Goal: Task Accomplishment & Management: Manage account settings

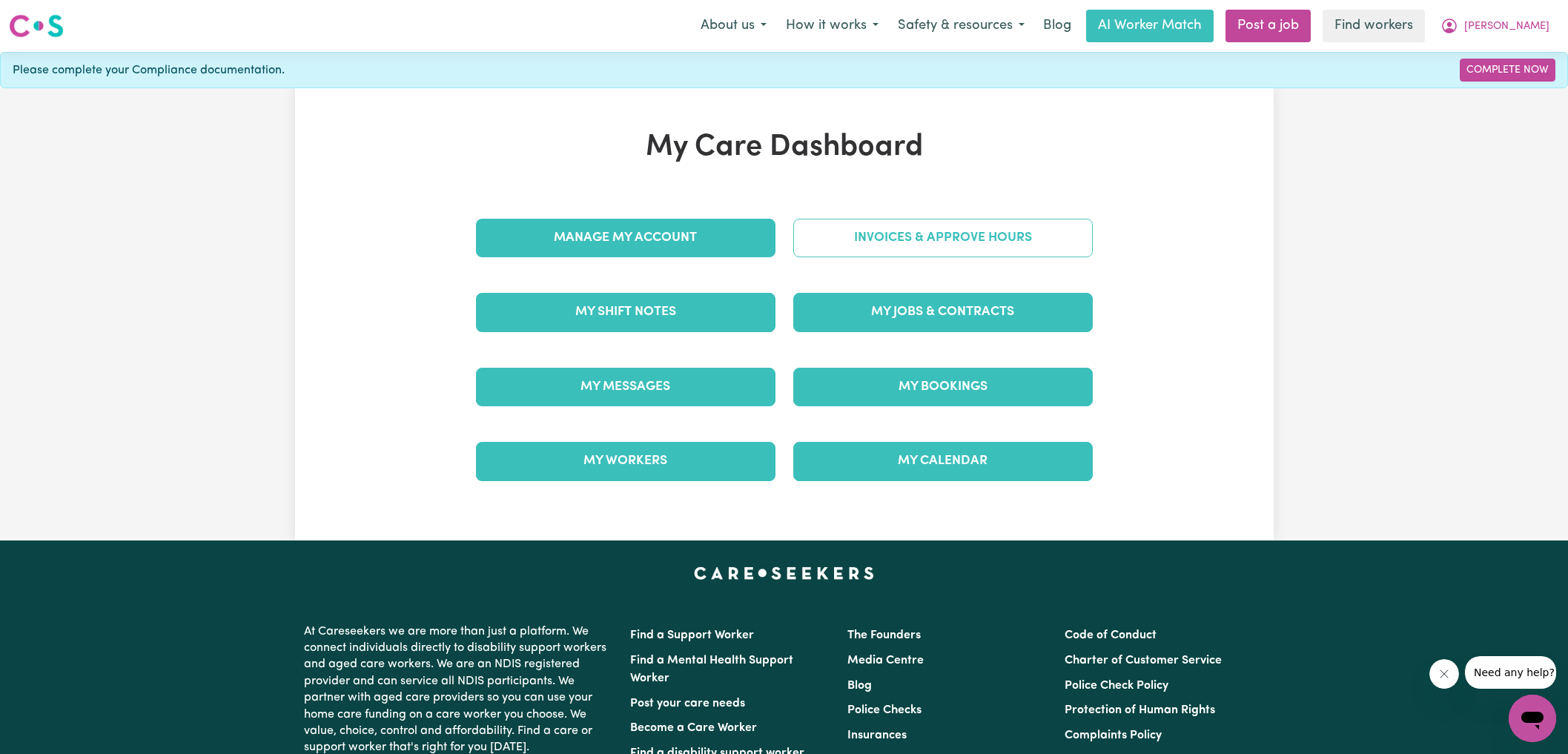
click at [807, 247] on link "Invoices & Approve Hours" at bounding box center [943, 238] width 300 height 39
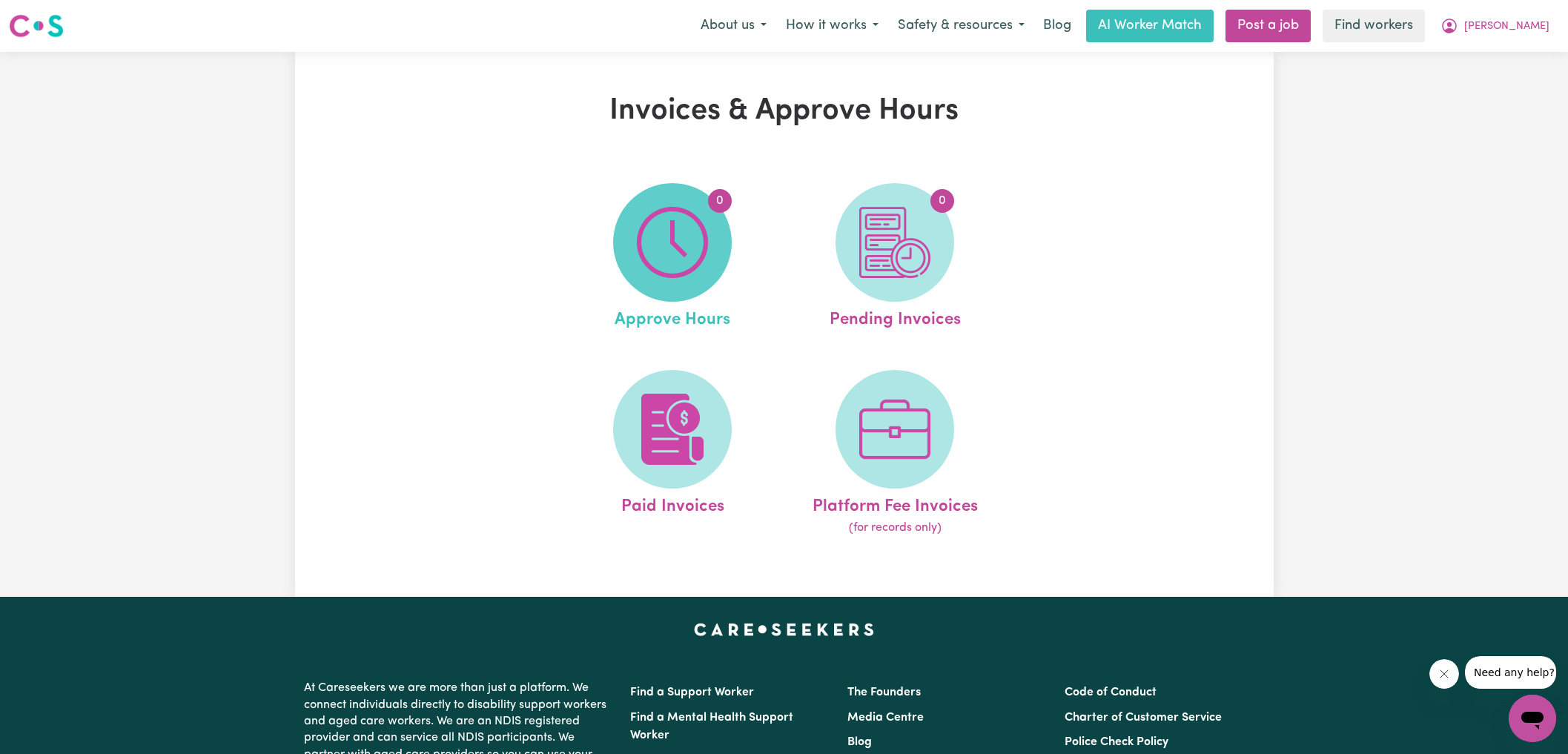
click at [712, 247] on span "0" at bounding box center [672, 242] width 119 height 119
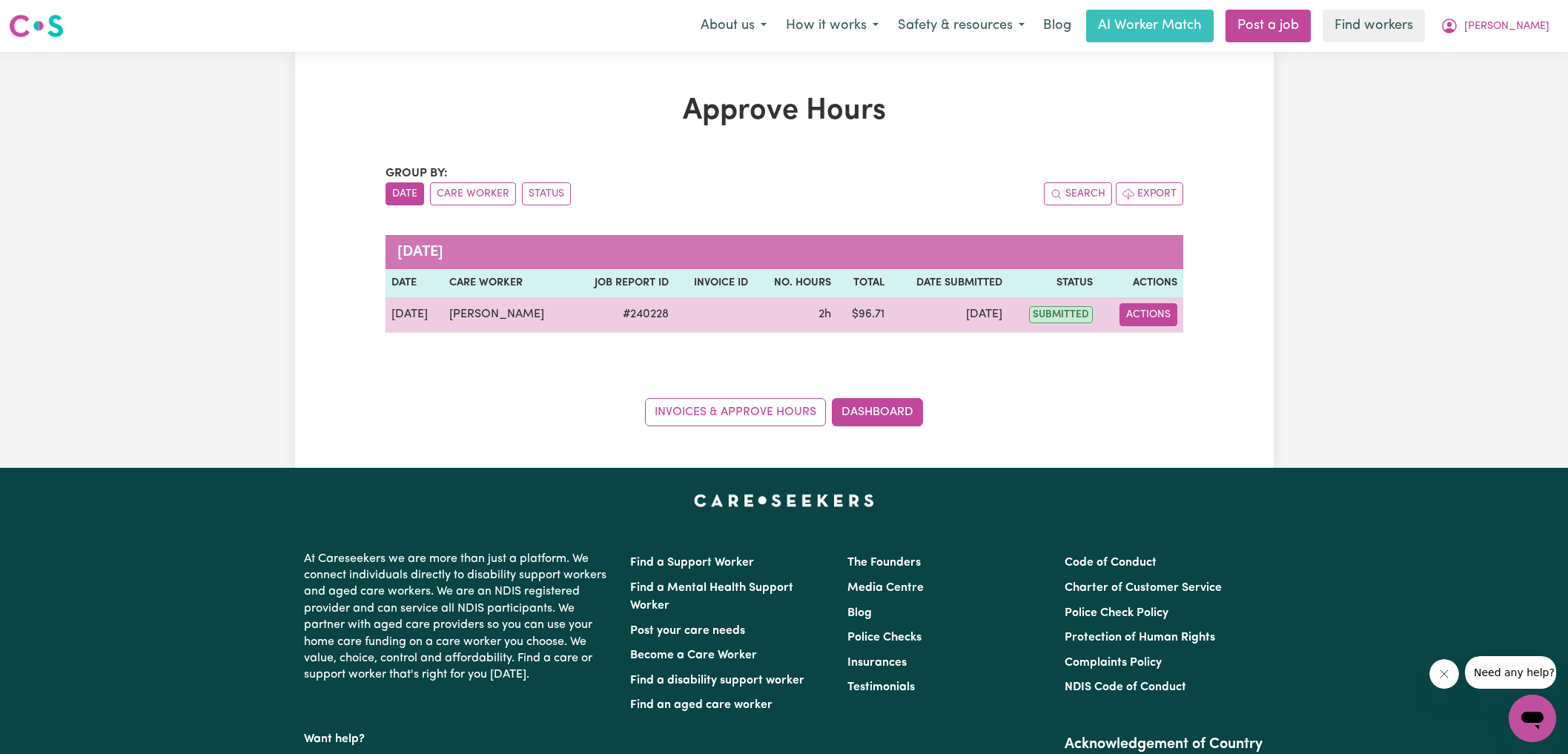
click at [1145, 317] on button "Actions" at bounding box center [1148, 314] width 58 height 23
click at [1151, 343] on link "View Job Report" at bounding box center [1185, 348] width 127 height 29
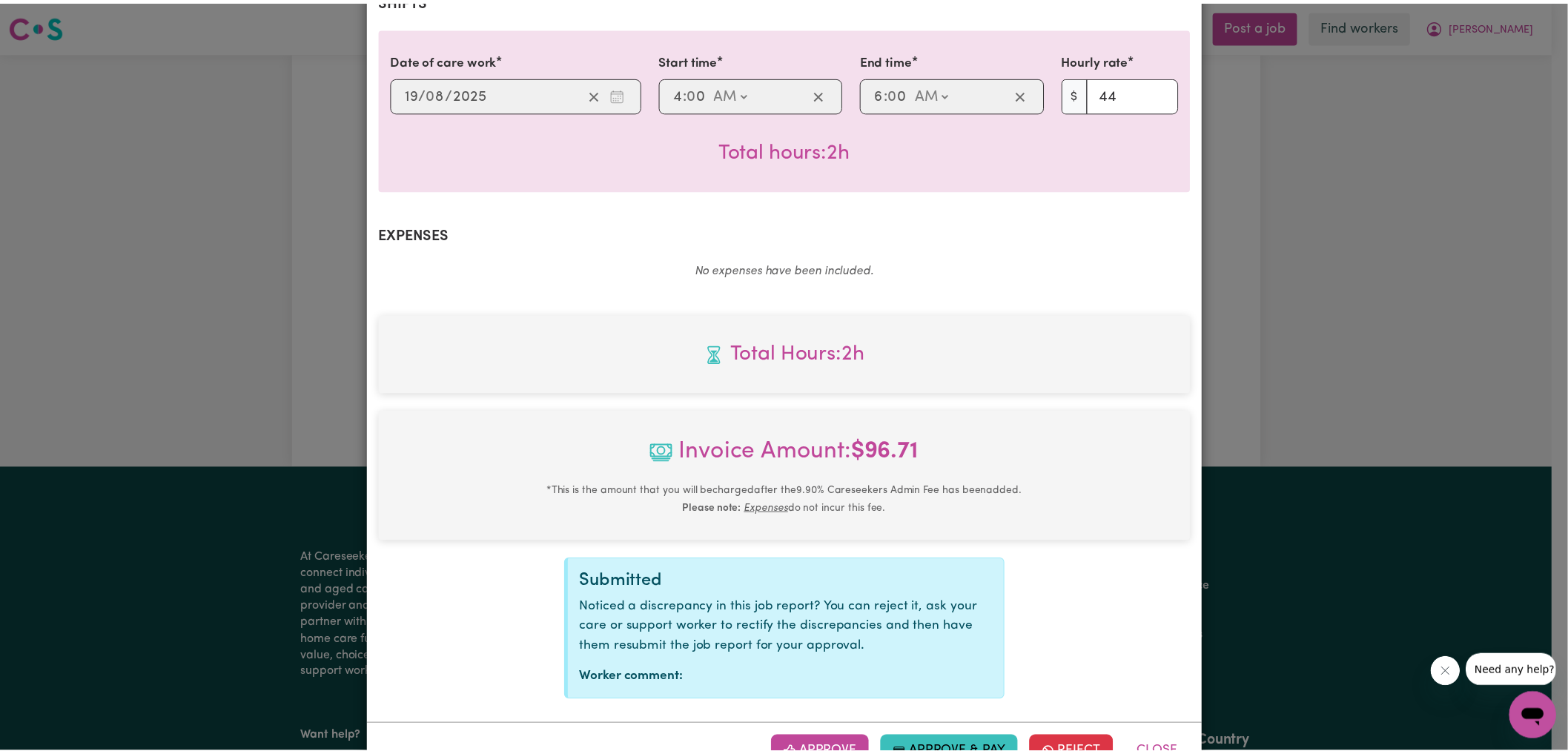
scroll to position [387, 0]
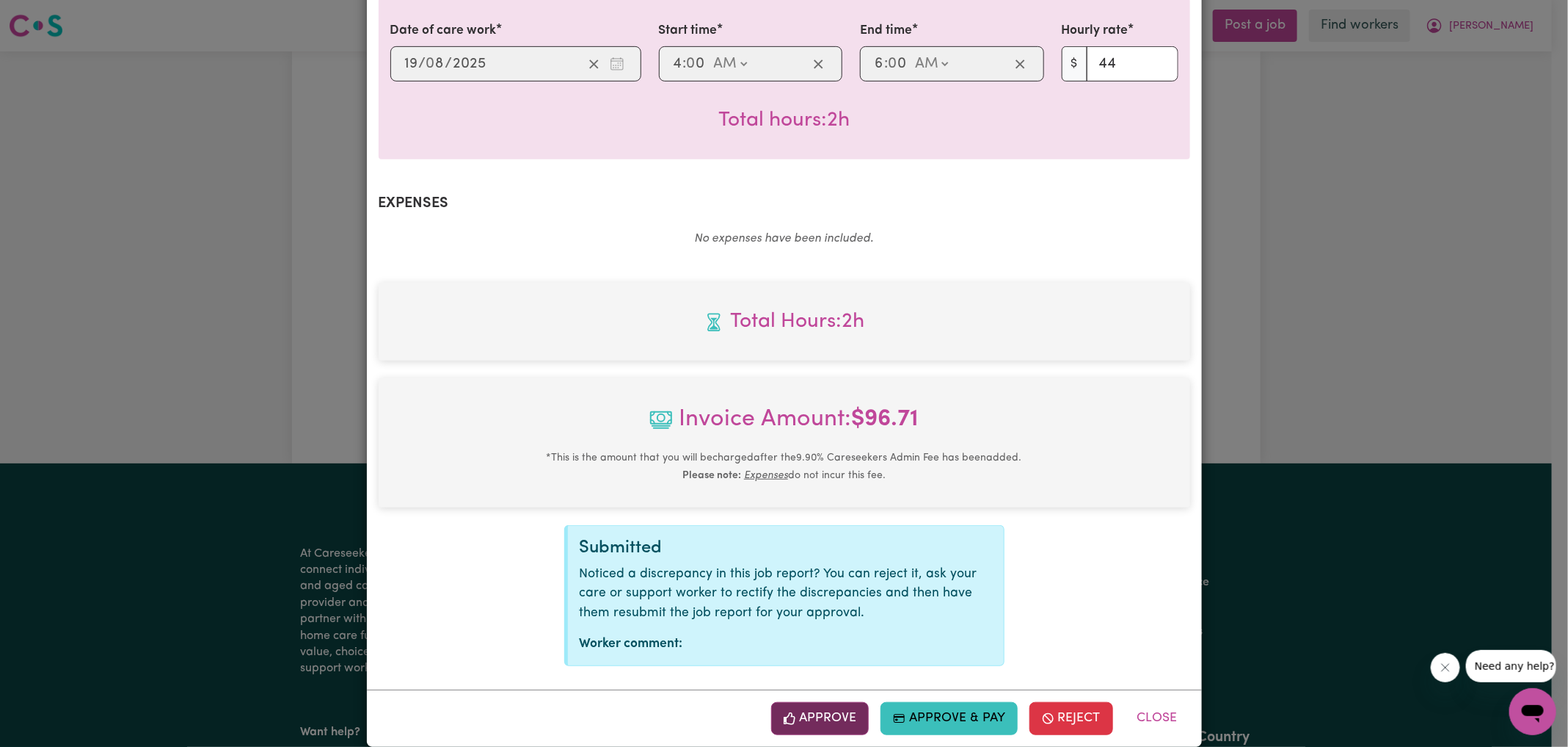
click at [798, 702] on button "Approve" at bounding box center [821, 718] width 98 height 33
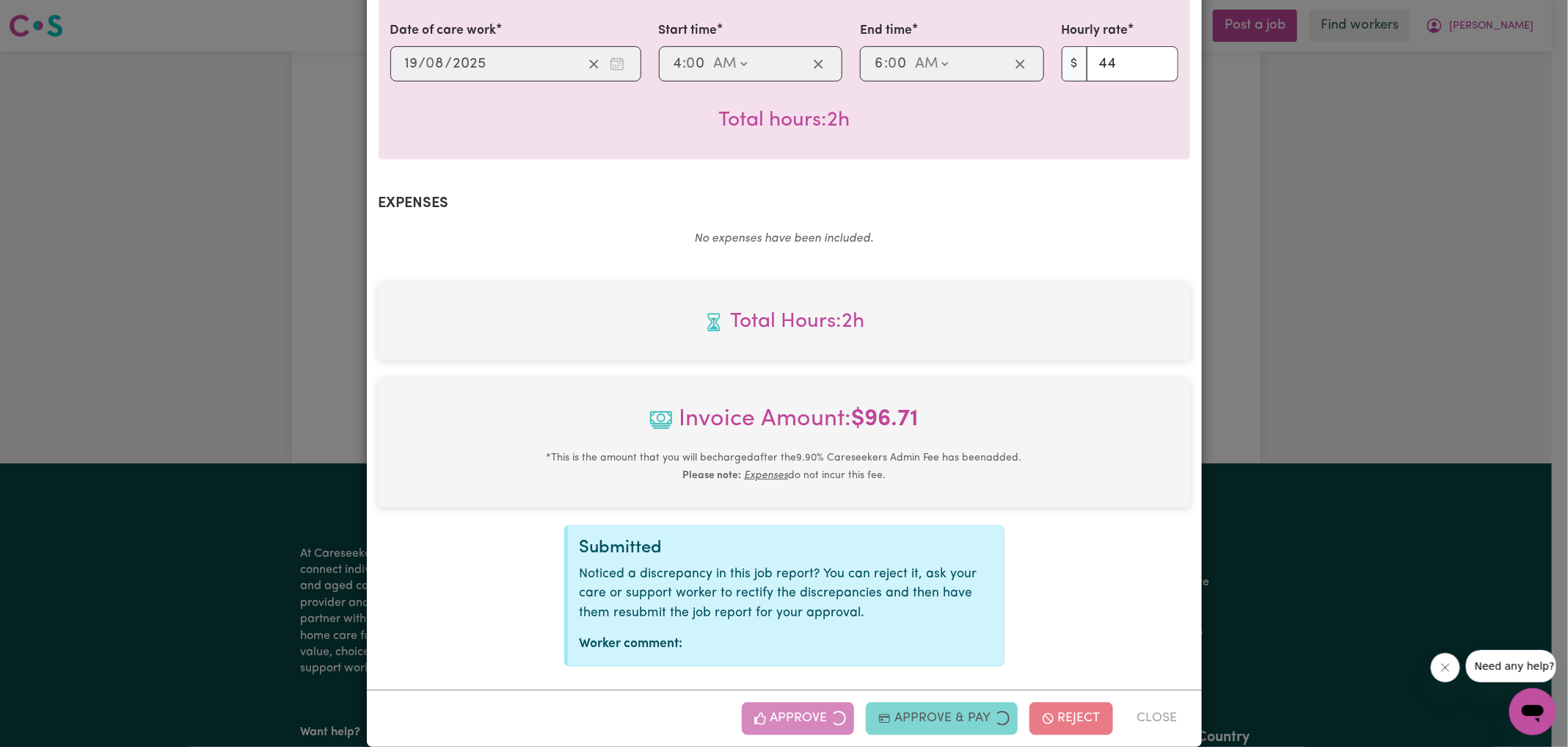
click at [1296, 386] on div "Job Report # 240228 - [PERSON_NAME] Summary Job report # 240228 Client name: [P…" at bounding box center [784, 374] width 1568 height 747
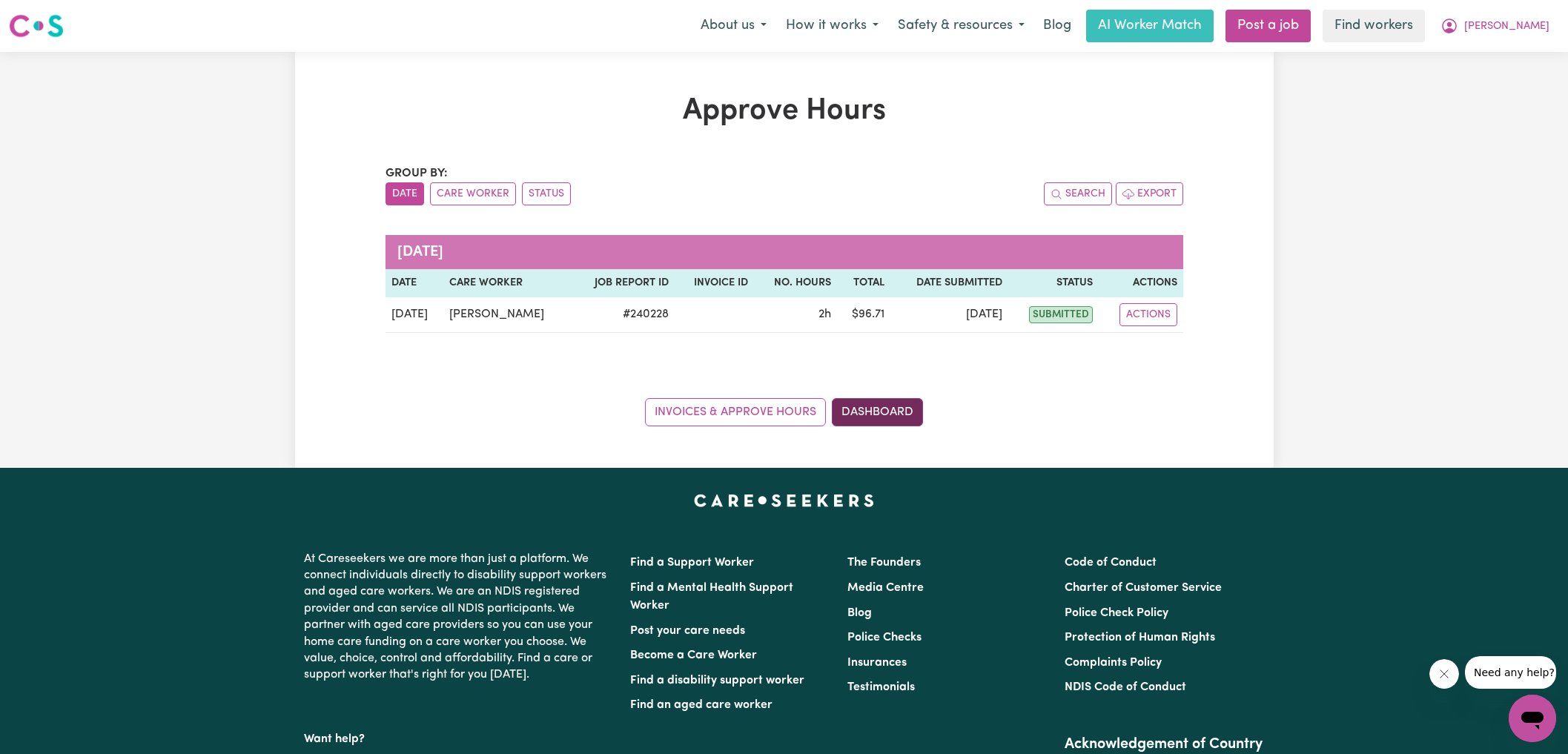
click at [890, 404] on link "Dashboard" at bounding box center [877, 412] width 91 height 28
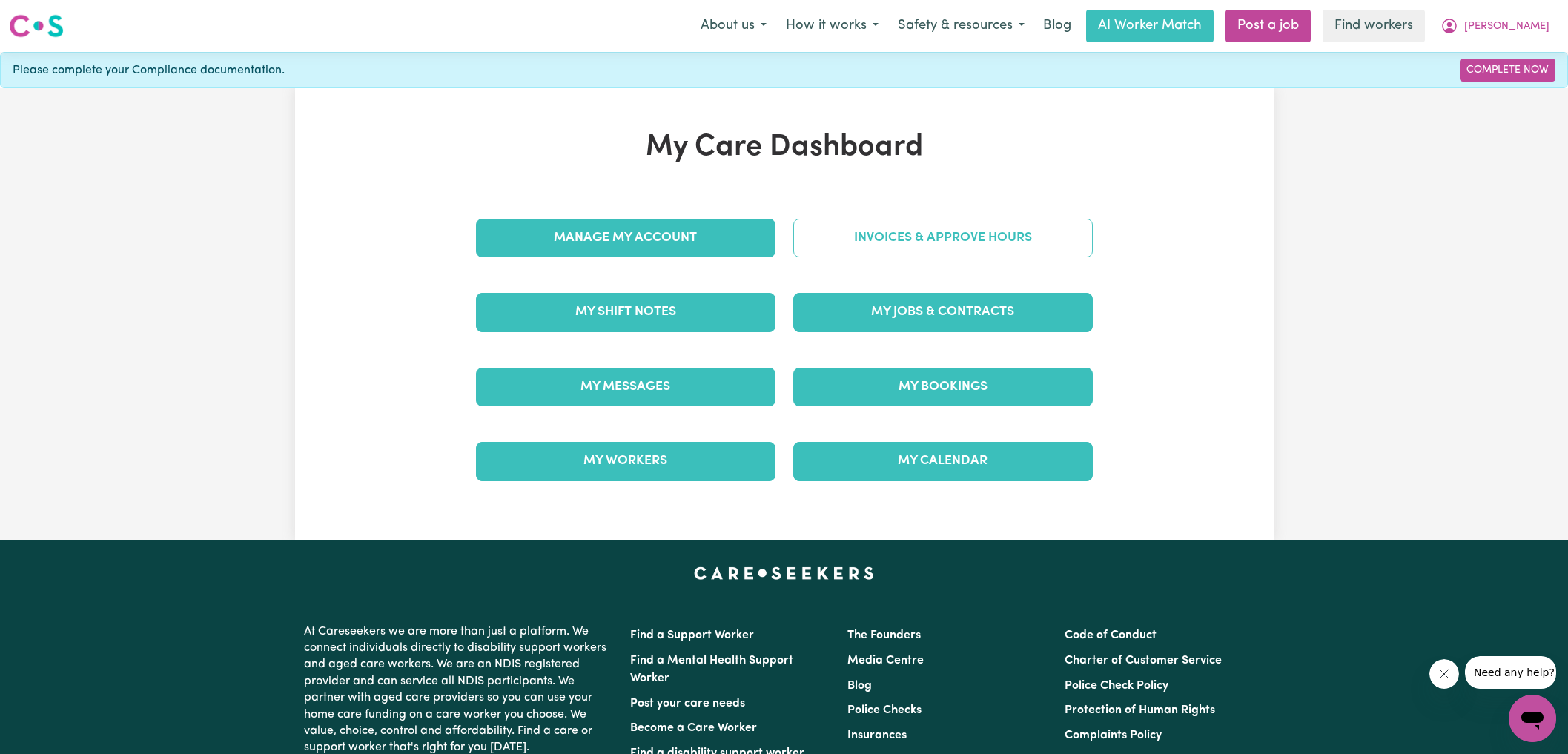
click at [916, 234] on link "Invoices & Approve Hours" at bounding box center [943, 238] width 300 height 39
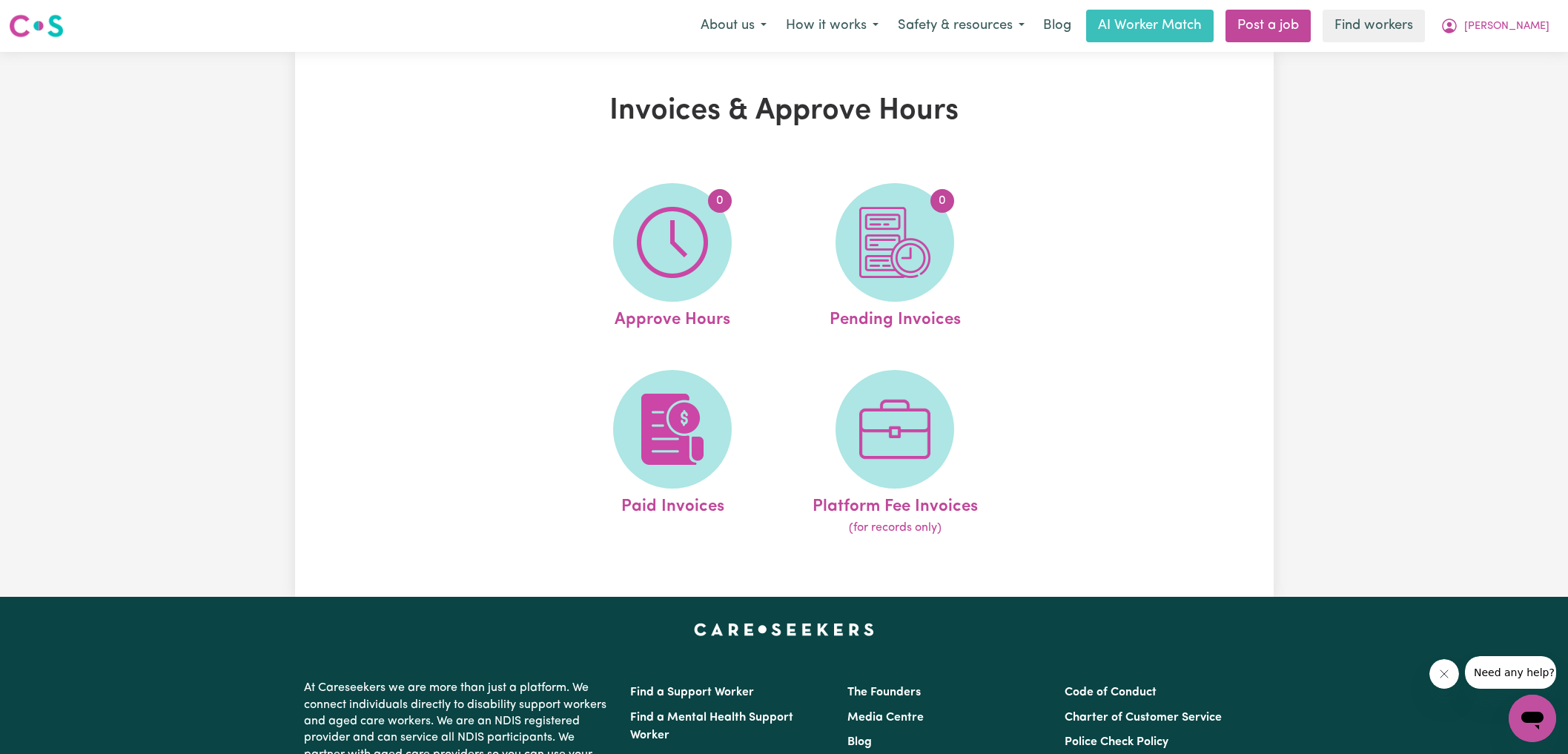
click at [916, 234] on img at bounding box center [895, 242] width 72 height 72
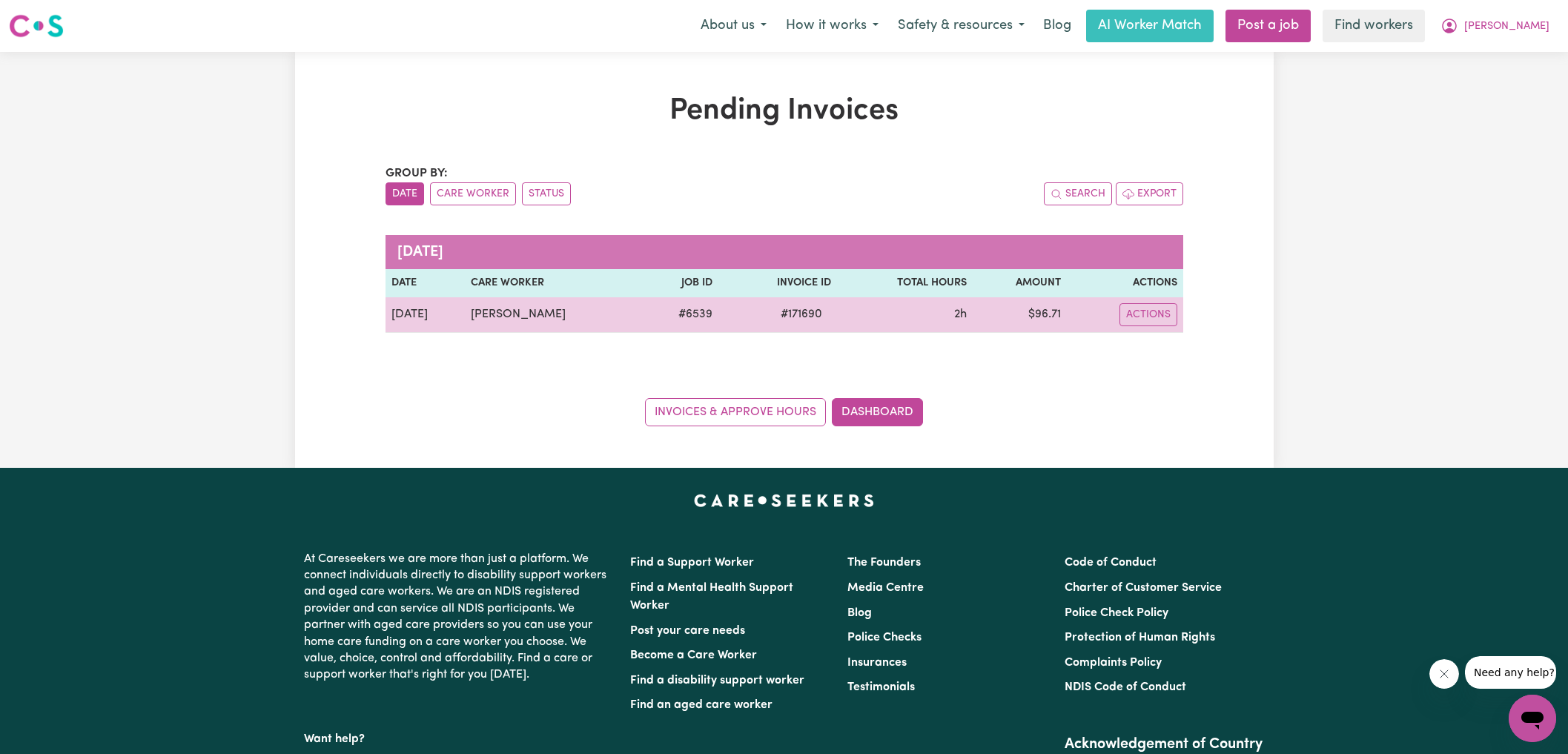
click at [784, 319] on span "# 171690" at bounding box center [801, 314] width 59 height 18
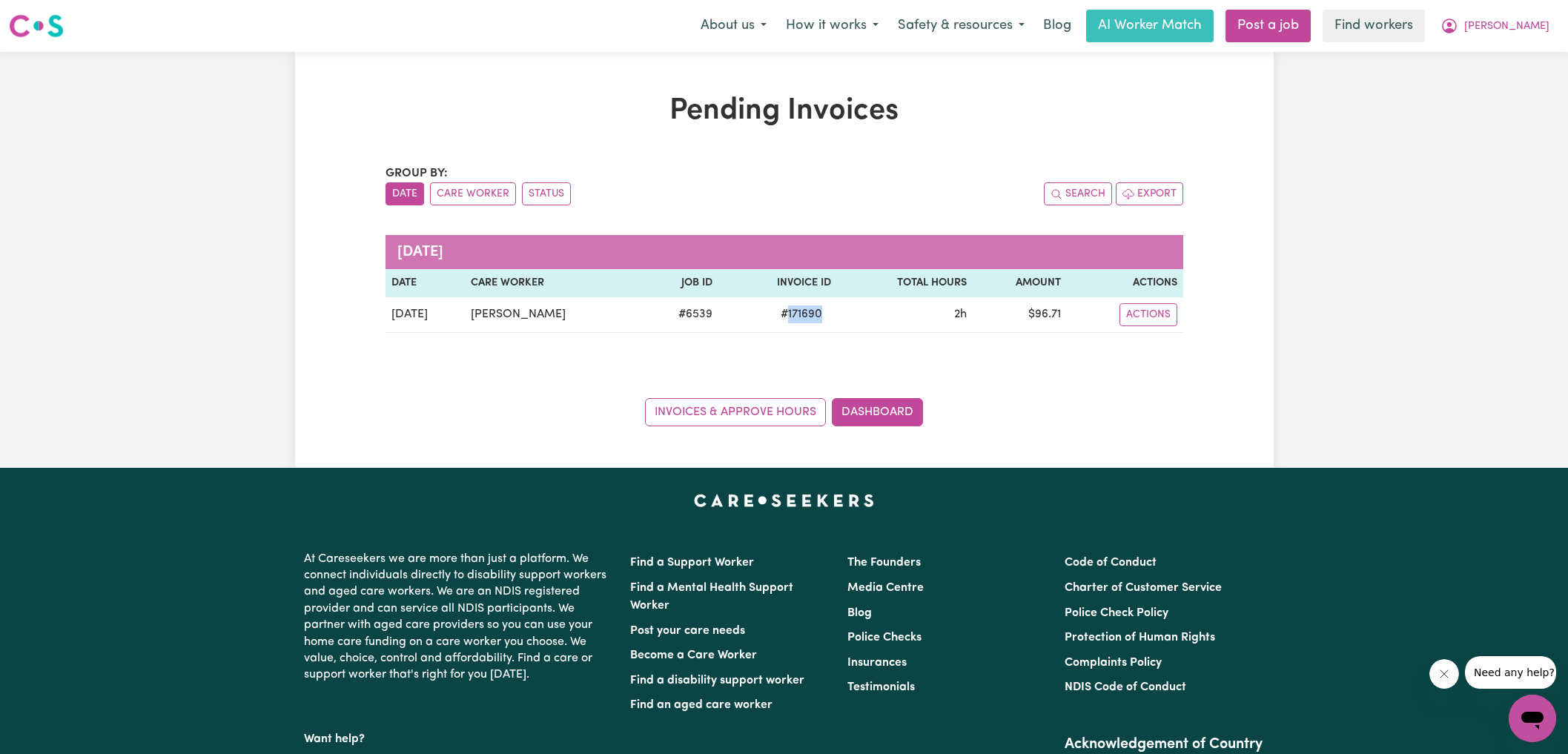
copy span "171690"
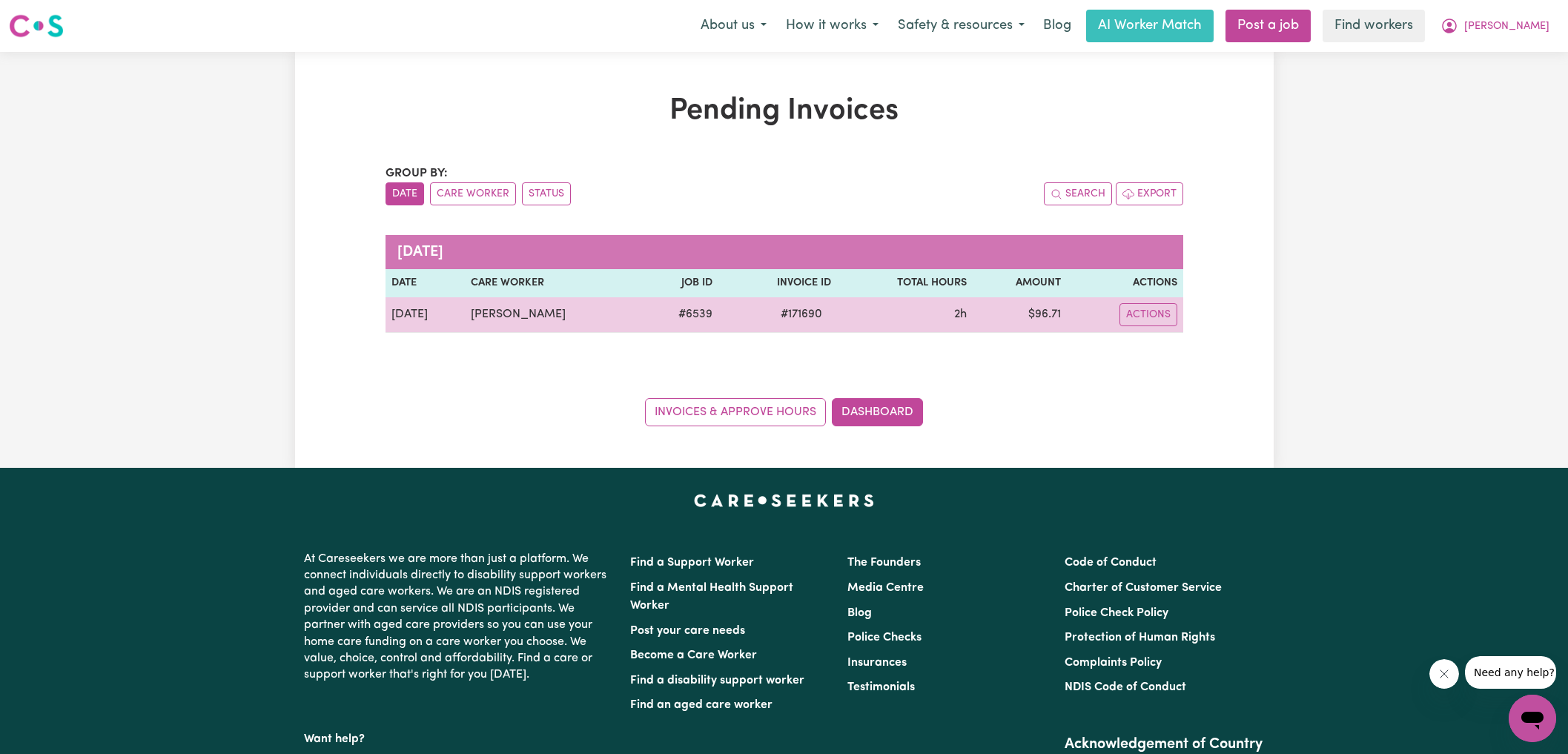
click at [1035, 320] on td "$ 96.71" at bounding box center [1019, 315] width 95 height 35
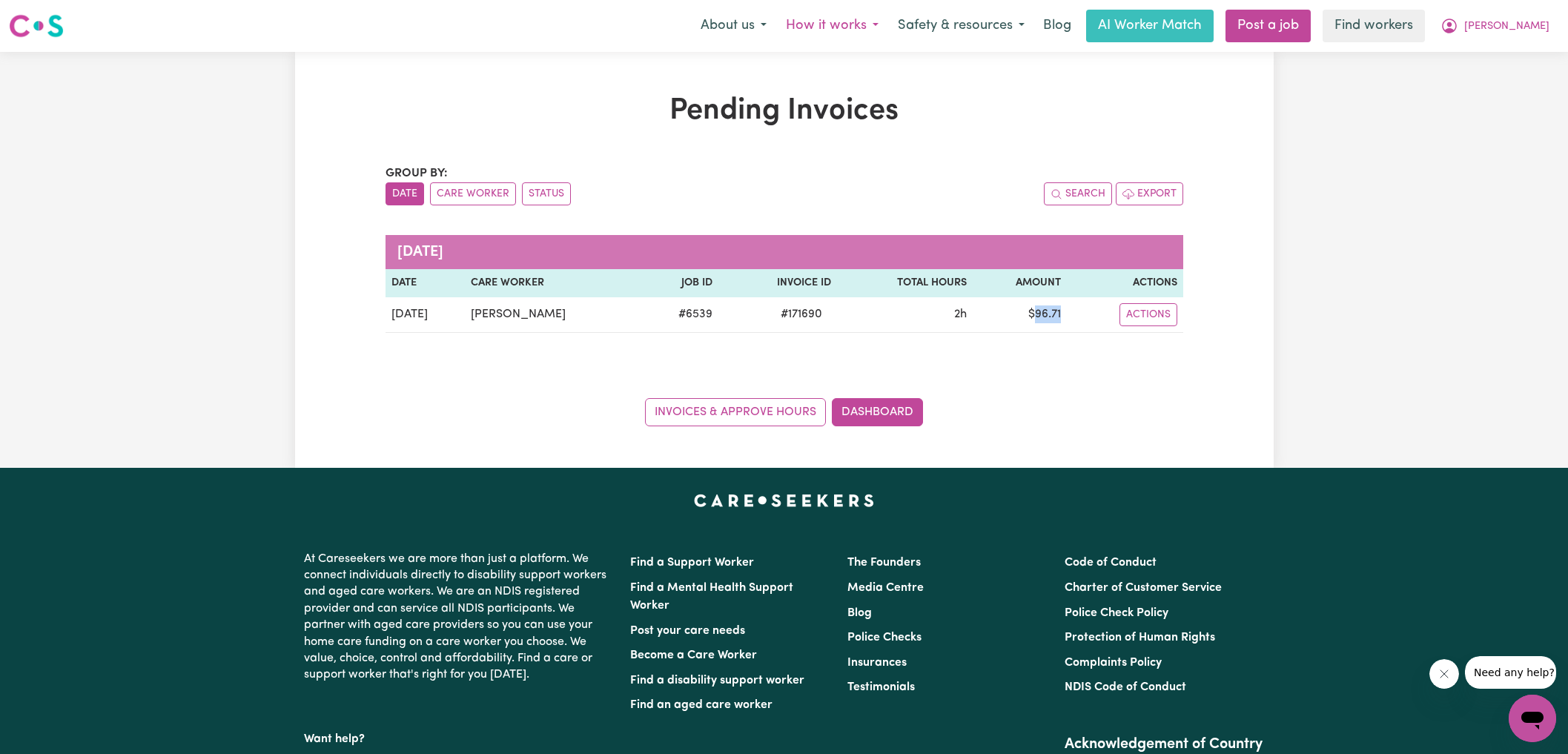
copy td "96.71"
click at [1458, 28] on icon "My Account" at bounding box center [1448, 25] width 18 height 18
click at [1502, 88] on link "Logout" at bounding box center [1499, 85] width 117 height 28
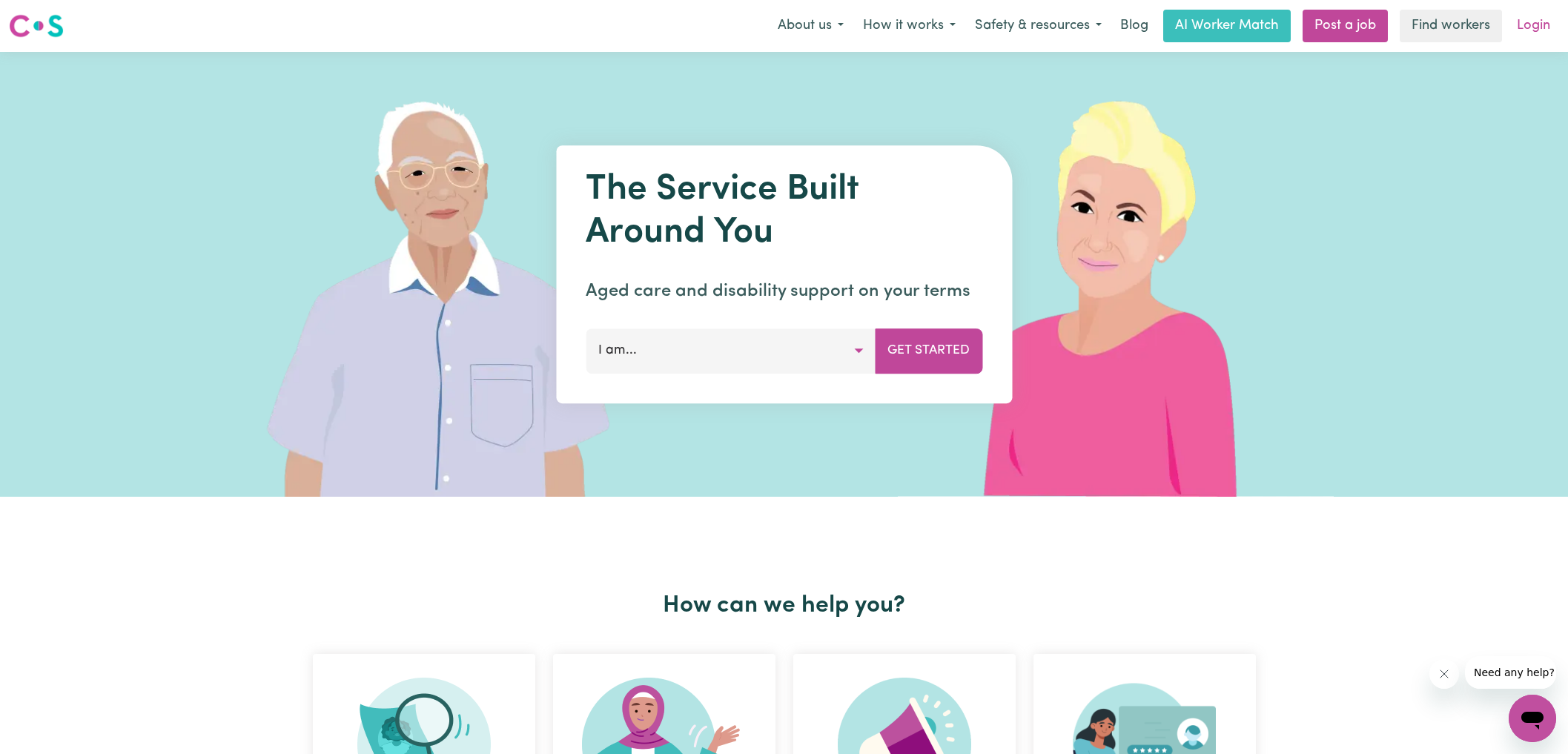
click at [1533, 30] on link "Login" at bounding box center [1533, 25] width 51 height 33
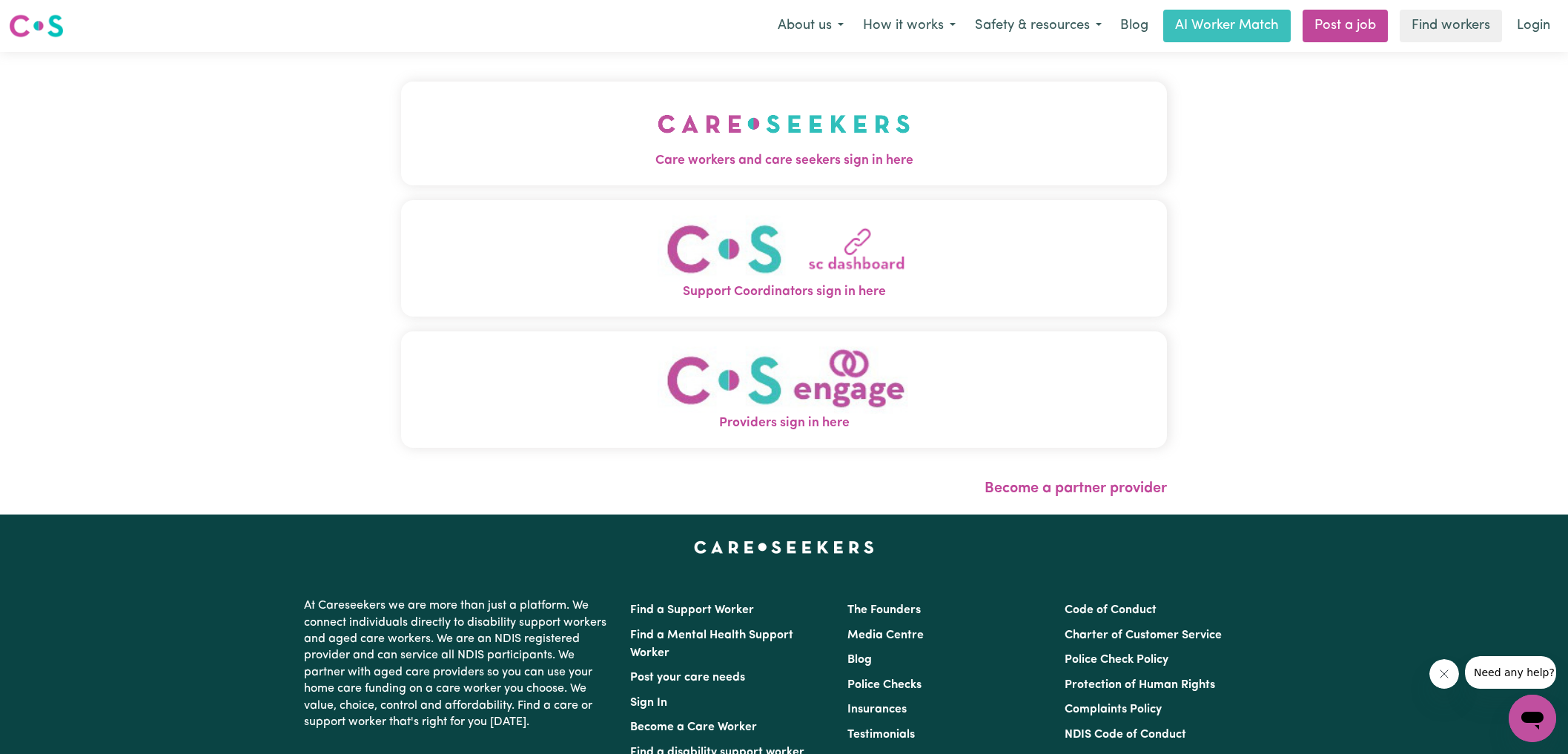
click at [628, 148] on button "Care workers and care seekers sign in here" at bounding box center [784, 133] width 767 height 104
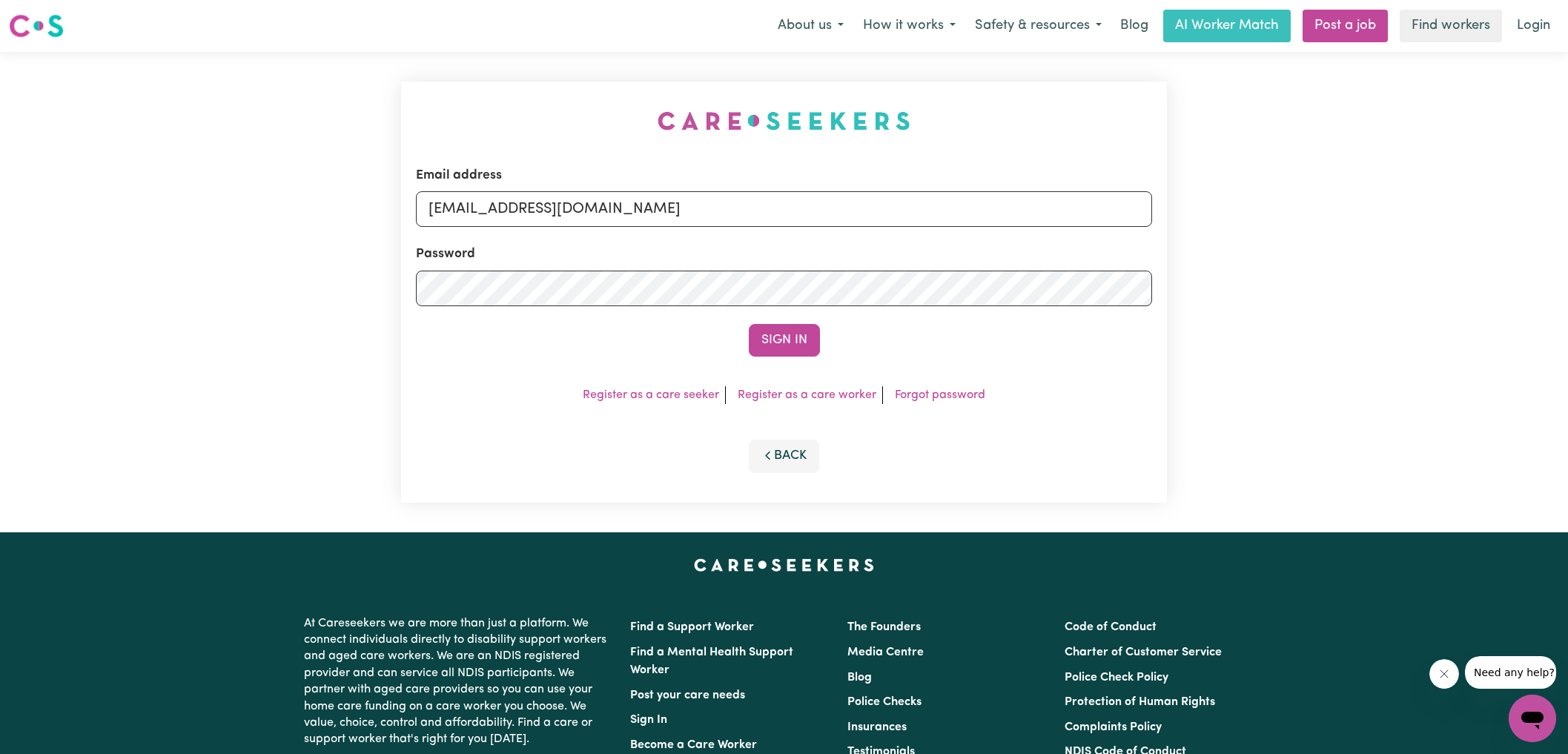
click at [462, 95] on div "Email address [EMAIL_ADDRESS][DOMAIN_NAME] Password Sign In Register as a care …" at bounding box center [784, 292] width 784 height 481
drag, startPoint x: 506, startPoint y: 207, endPoint x: 1246, endPoint y: 300, distance: 745.8
click at [1246, 300] on div "Email address [EMAIL_ADDRESS][DOMAIN_NAME] Password Sign In Register as a care …" at bounding box center [784, 292] width 1568 height 481
type input "[EMAIL_ADDRESS][DOMAIN_NAME]"
click at [749, 324] on button "Sign In" at bounding box center [784, 340] width 72 height 33
